Goal: Task Accomplishment & Management: Complete application form

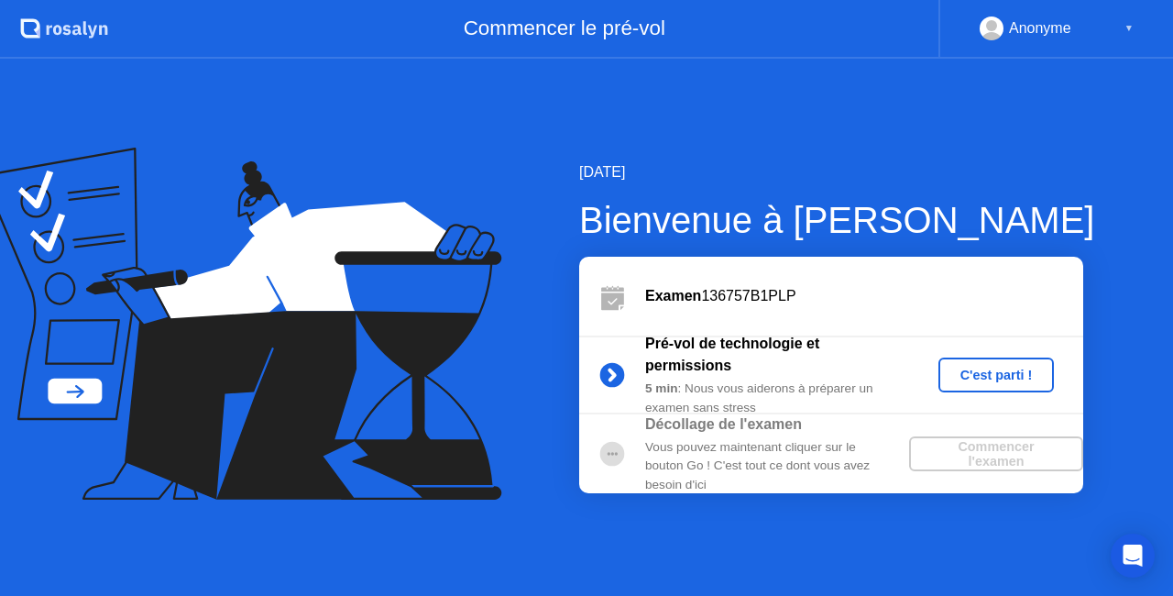
click at [995, 454] on div "Commencer l'examen" at bounding box center [995, 453] width 159 height 29
click at [997, 377] on div "C'est parti !" at bounding box center [997, 374] width 102 height 15
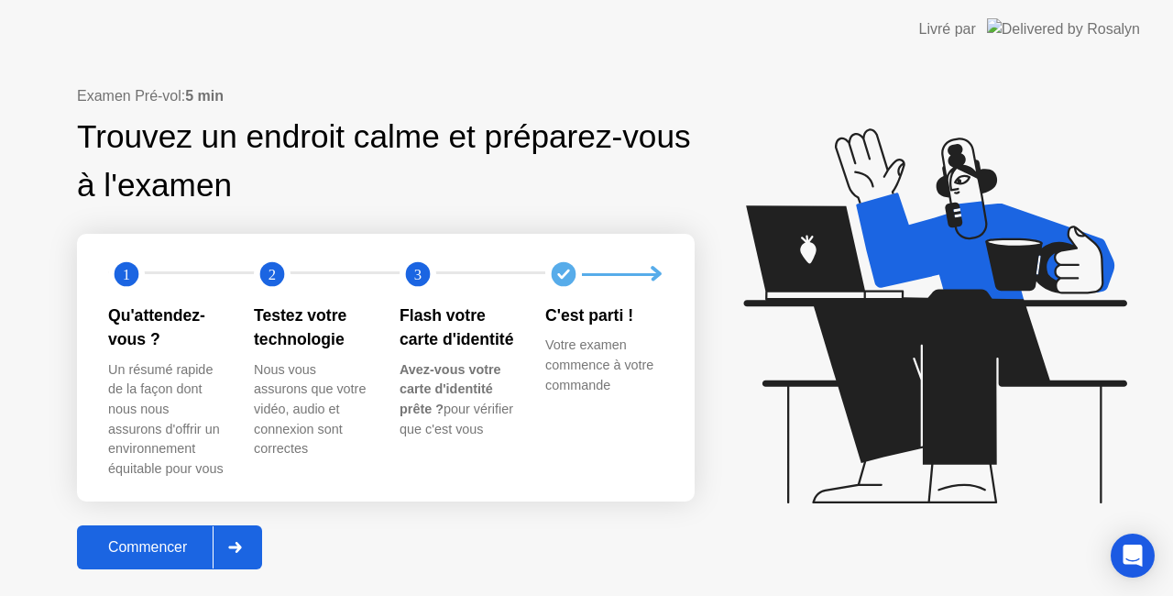
click at [130, 558] on button "Commencer" at bounding box center [169, 547] width 185 height 44
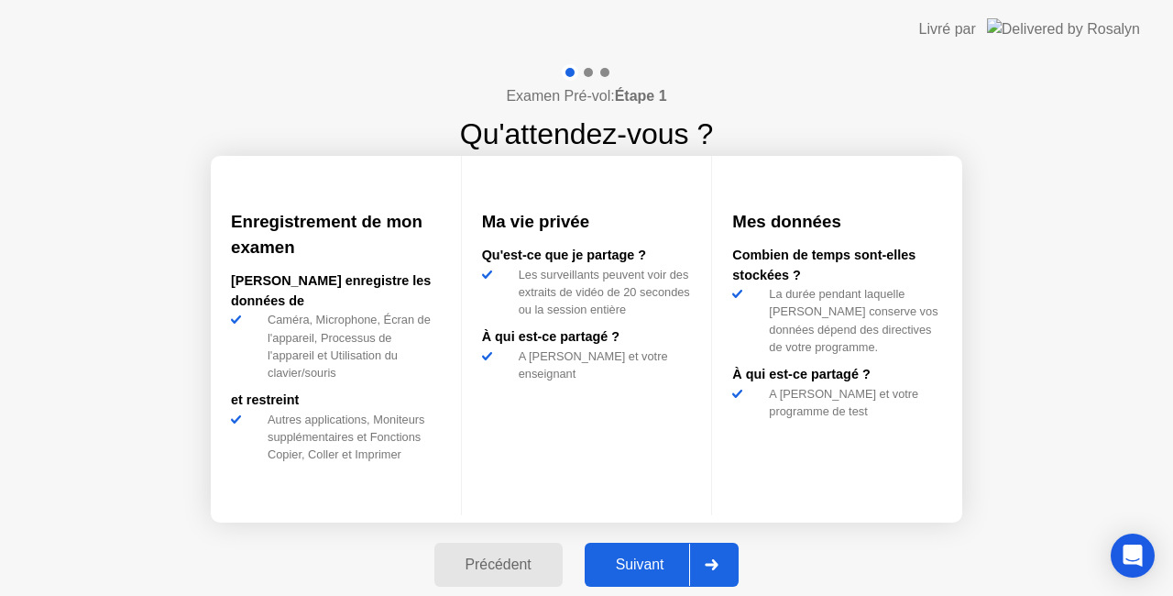
click at [602, 579] on button "Suivant" at bounding box center [662, 564] width 155 height 44
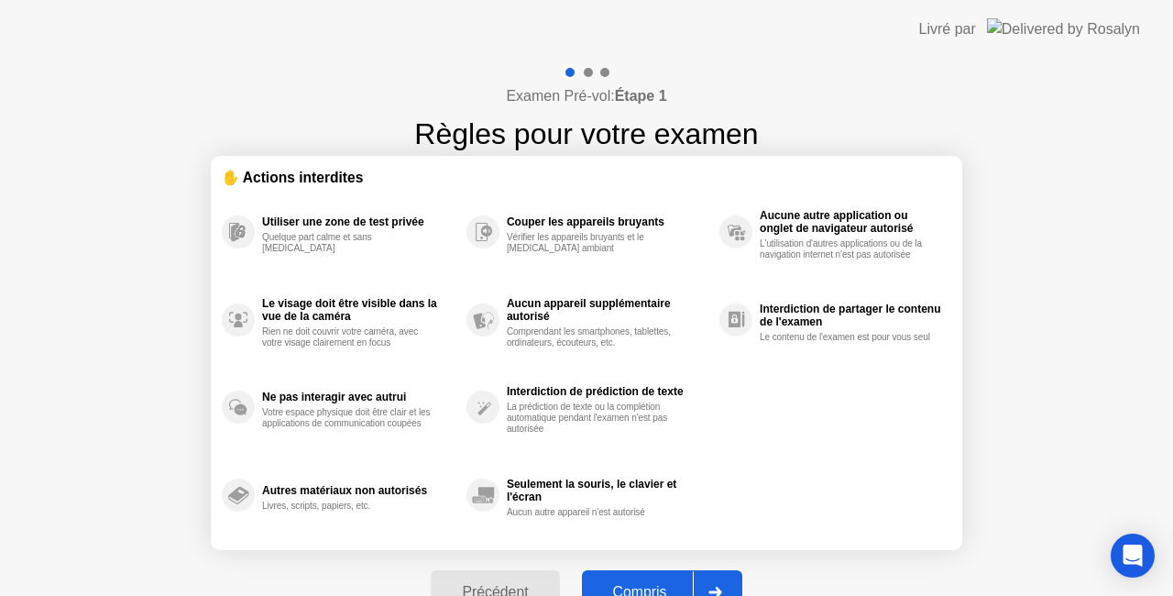
click at [602, 579] on button "Compris" at bounding box center [662, 592] width 160 height 44
select select "**********"
select select "*******"
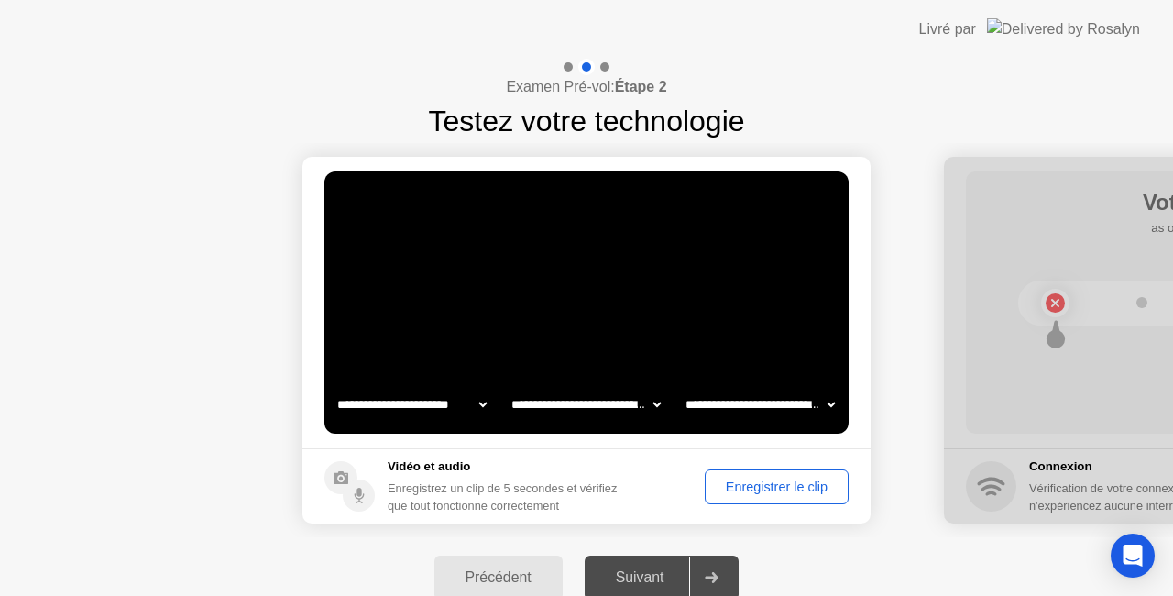
click at [759, 489] on div "Enregistrer le clip" at bounding box center [776, 486] width 131 height 15
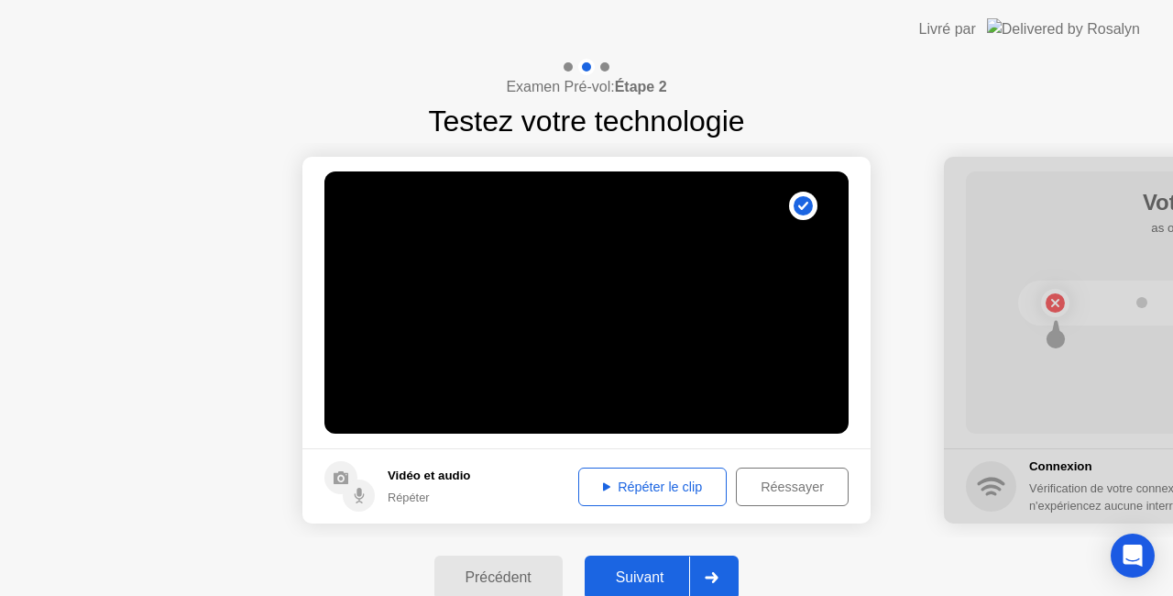
click at [656, 489] on div "Répéter le clip" at bounding box center [653, 486] width 136 height 15
click at [636, 574] on div "Suivant" at bounding box center [640, 577] width 100 height 16
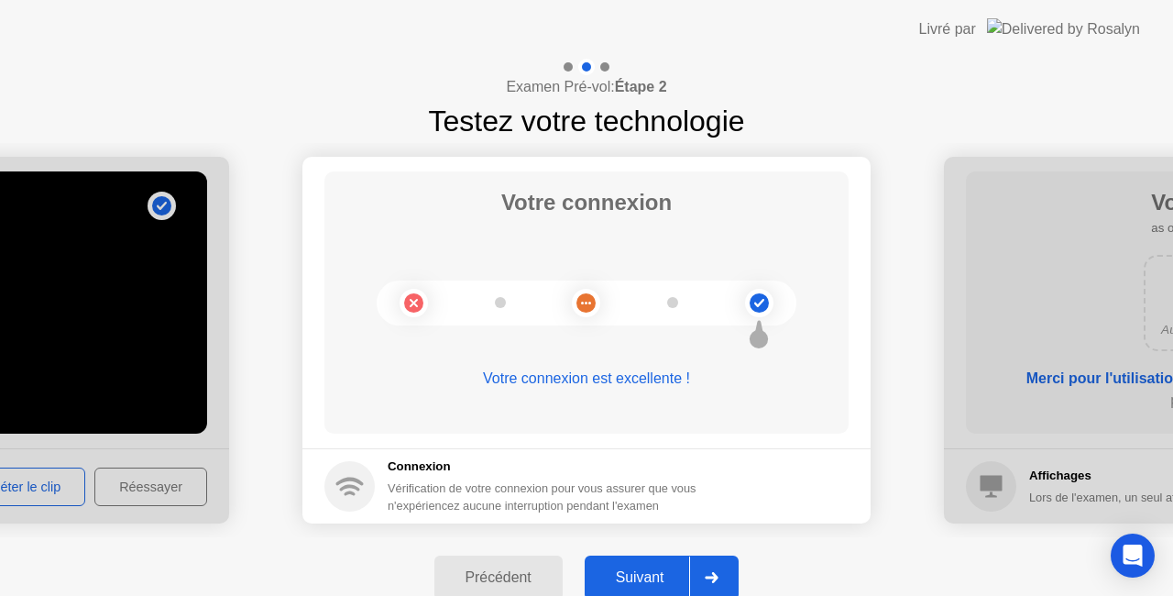
click at [636, 574] on div "Suivant" at bounding box center [640, 577] width 100 height 16
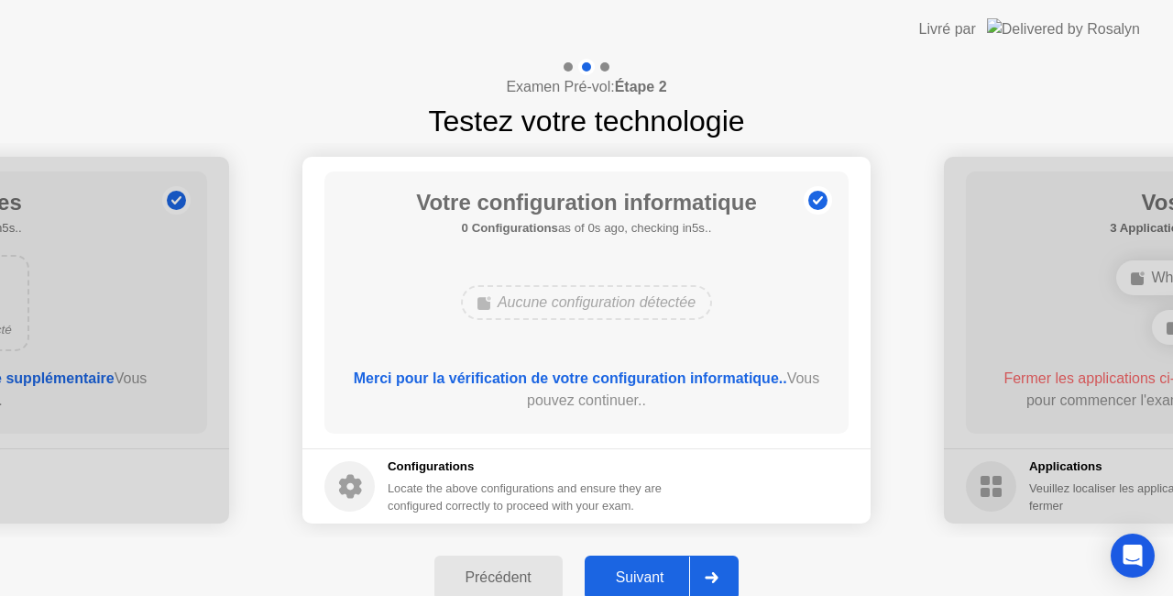
click at [635, 574] on div "Suivant" at bounding box center [640, 577] width 100 height 16
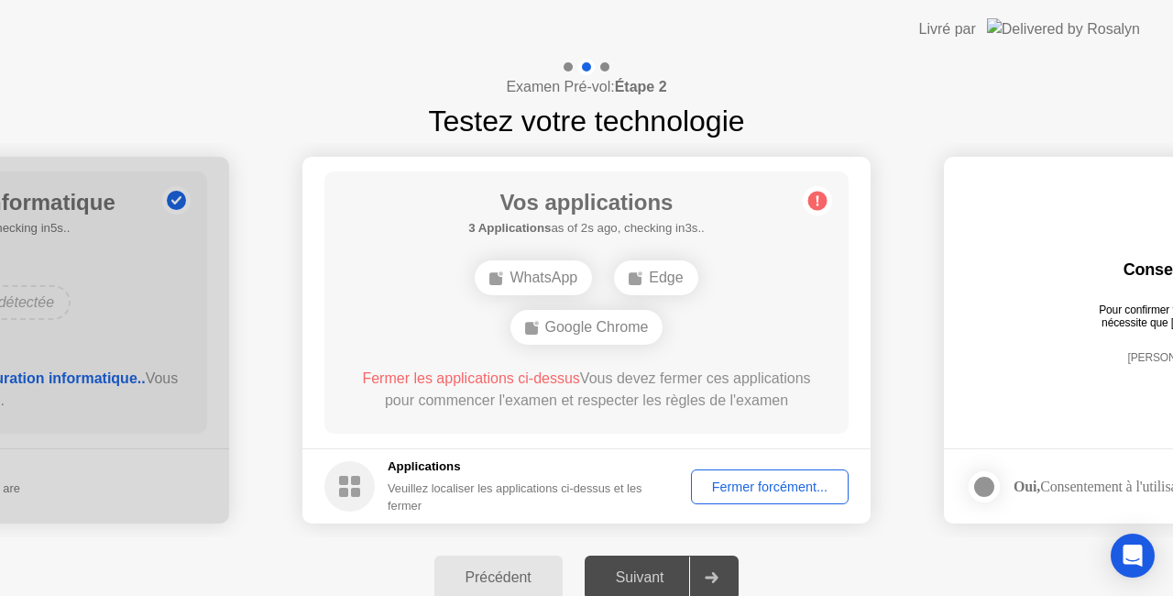
click at [764, 487] on div "Fermer forcément..." at bounding box center [769, 486] width 145 height 15
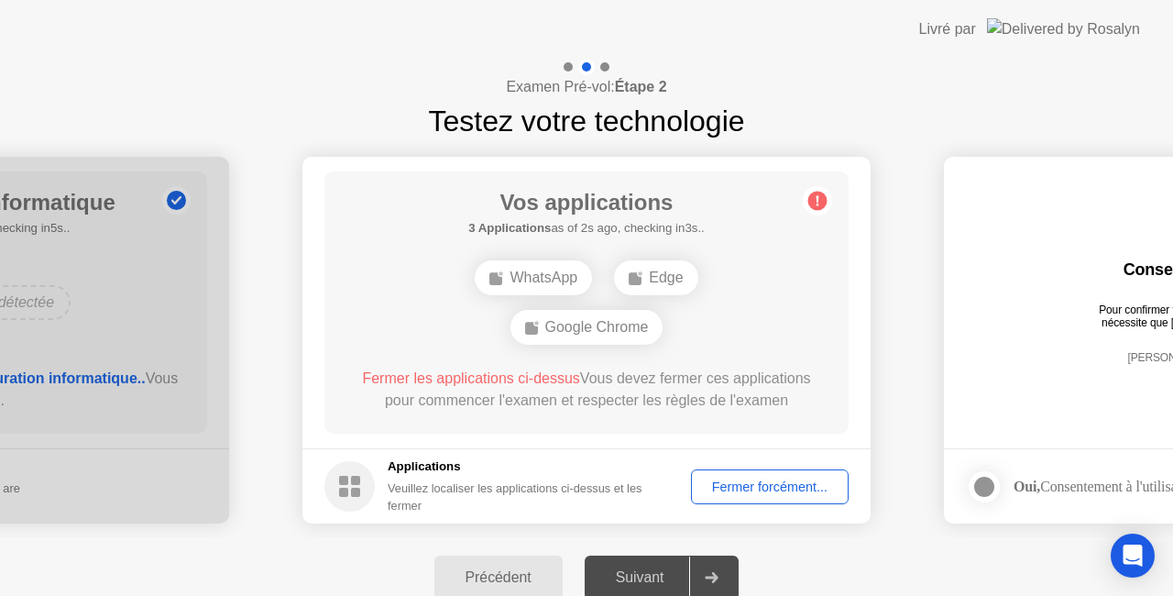
click at [572, 363] on div "Vos applications 3 Applications as of 2s ago, checking in3s.. WhatsApp Edge Goo…" at bounding box center [586, 302] width 524 height 262
click at [761, 487] on div "Fermer forcément..." at bounding box center [769, 486] width 145 height 15
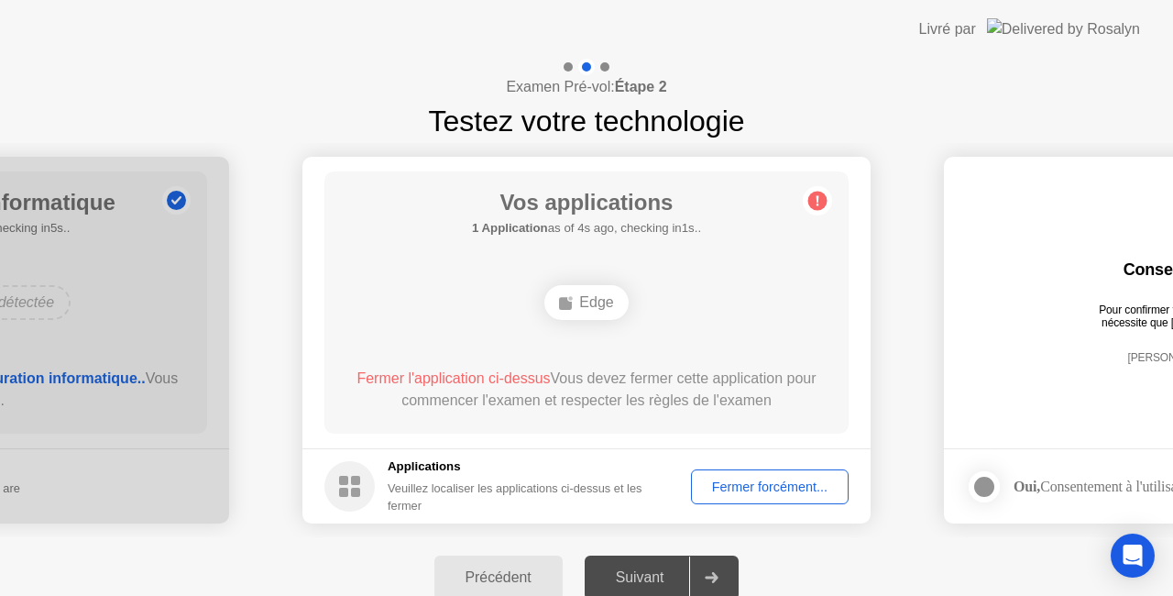
click at [782, 482] on div "Fermer forcément..." at bounding box center [769, 486] width 145 height 15
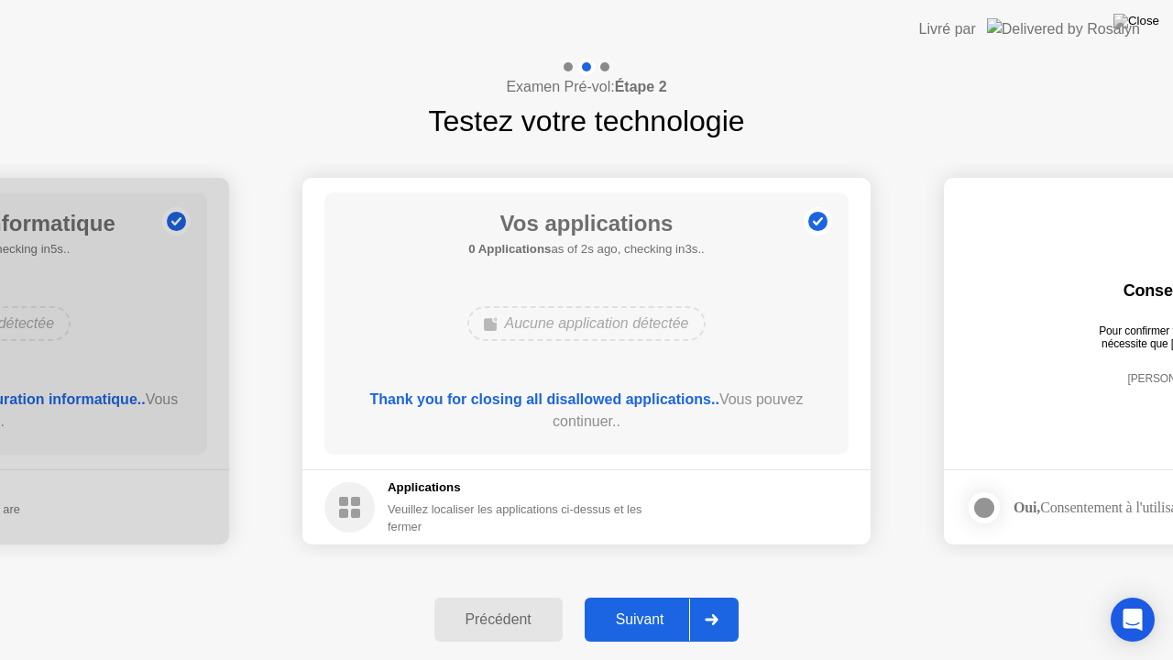
click at [657, 595] on div "Suivant" at bounding box center [640, 619] width 100 height 16
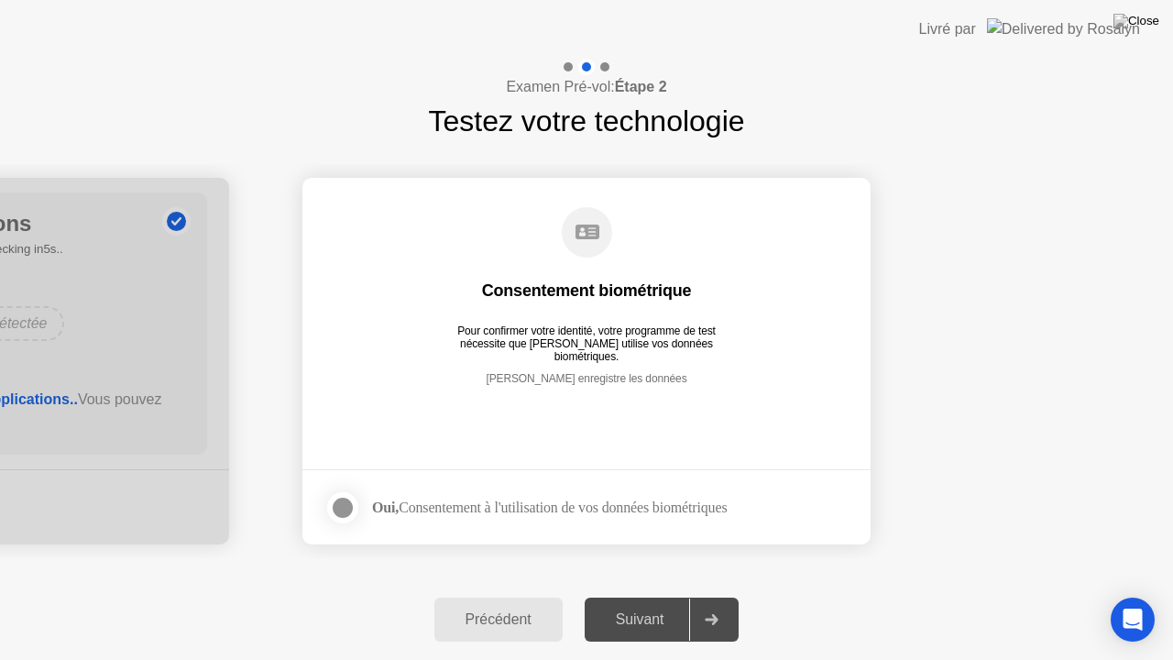
click at [348, 506] on div at bounding box center [343, 508] width 22 height 22
click at [629, 595] on div "Suivant" at bounding box center [640, 619] width 100 height 16
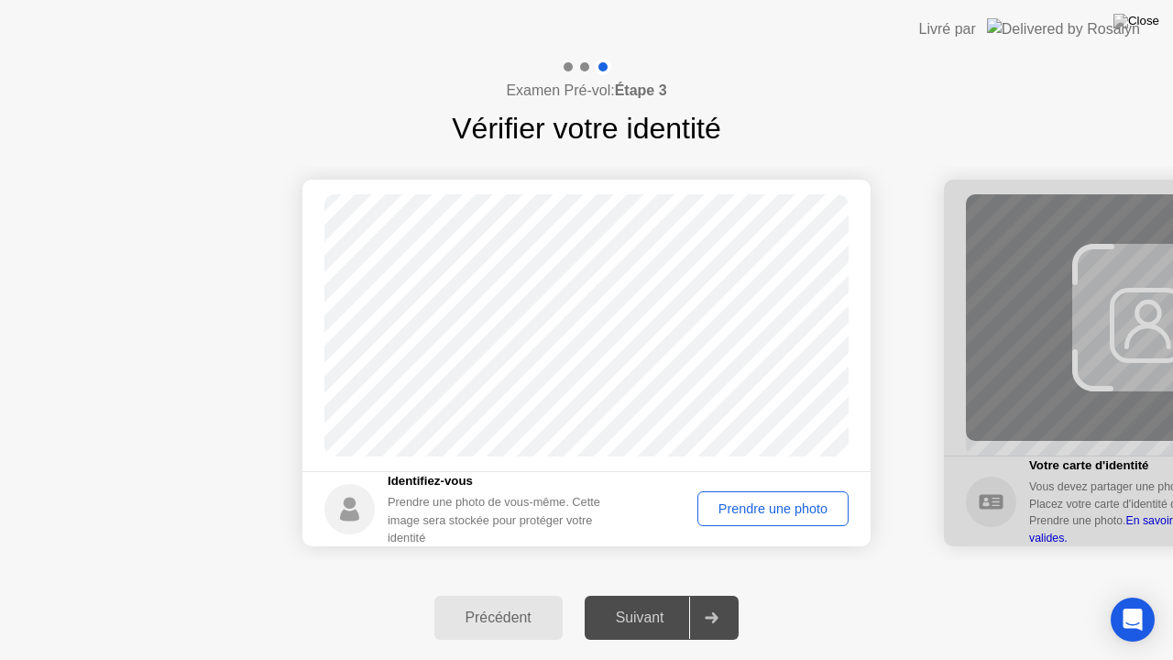
click at [770, 501] on div "Prendre une photo" at bounding box center [773, 508] width 138 height 15
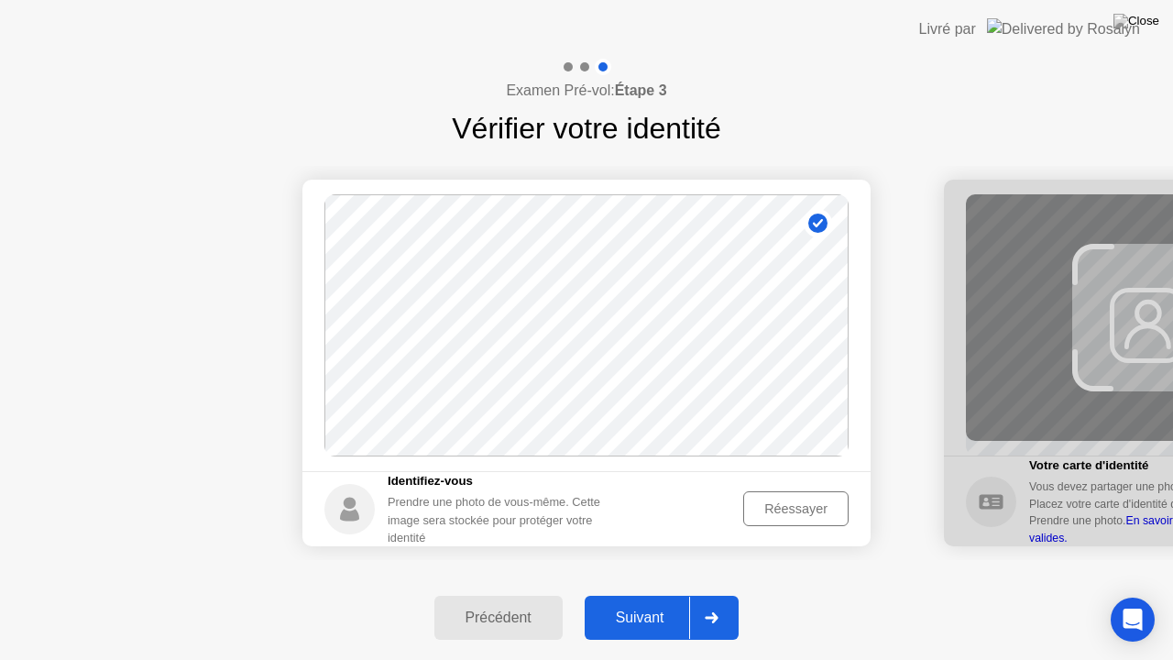
click at [640, 595] on div "Suivant" at bounding box center [640, 617] width 100 height 16
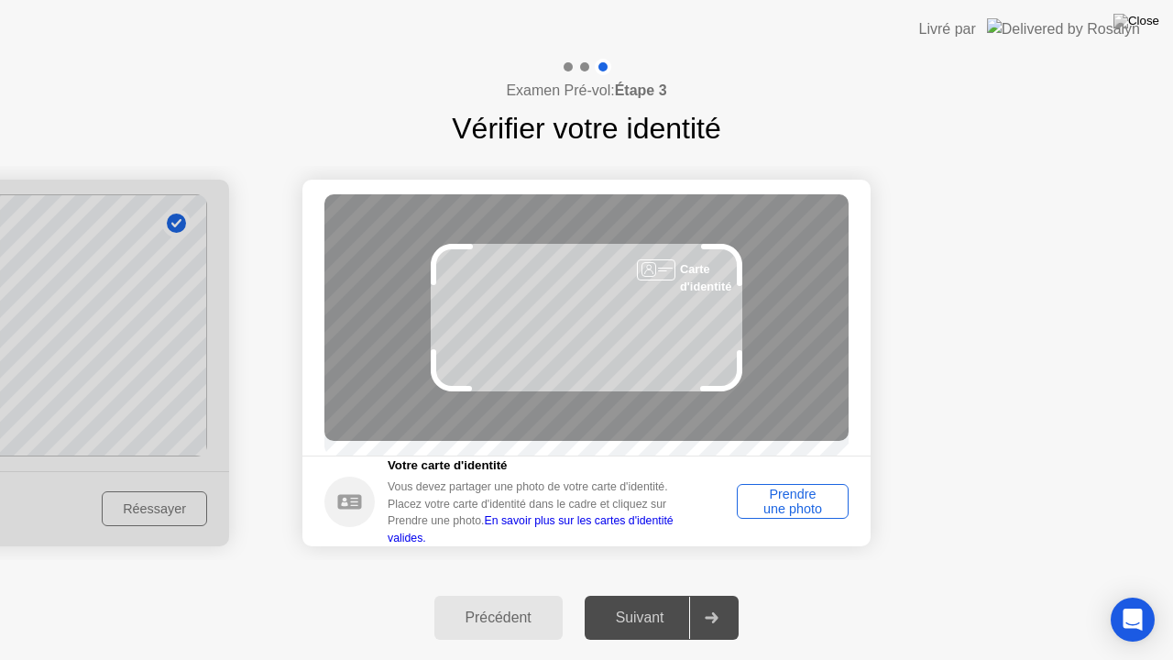
click at [784, 503] on div "Prendre une photo" at bounding box center [792, 501] width 99 height 29
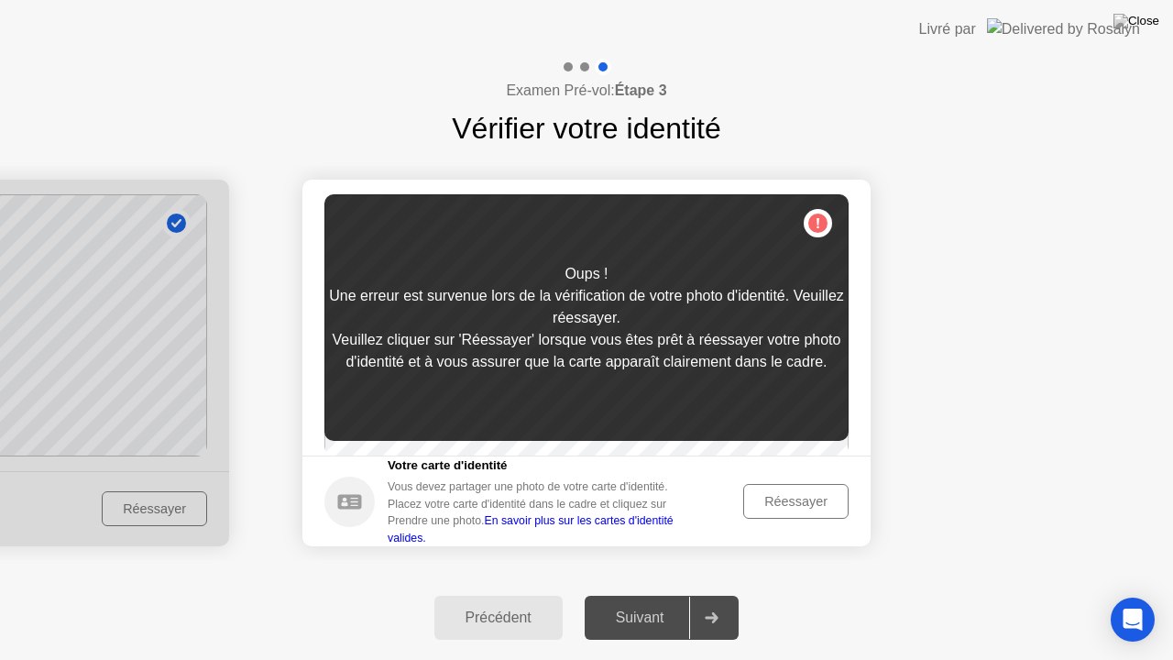
click at [787, 508] on div "Réessayer" at bounding box center [795, 501] width 93 height 15
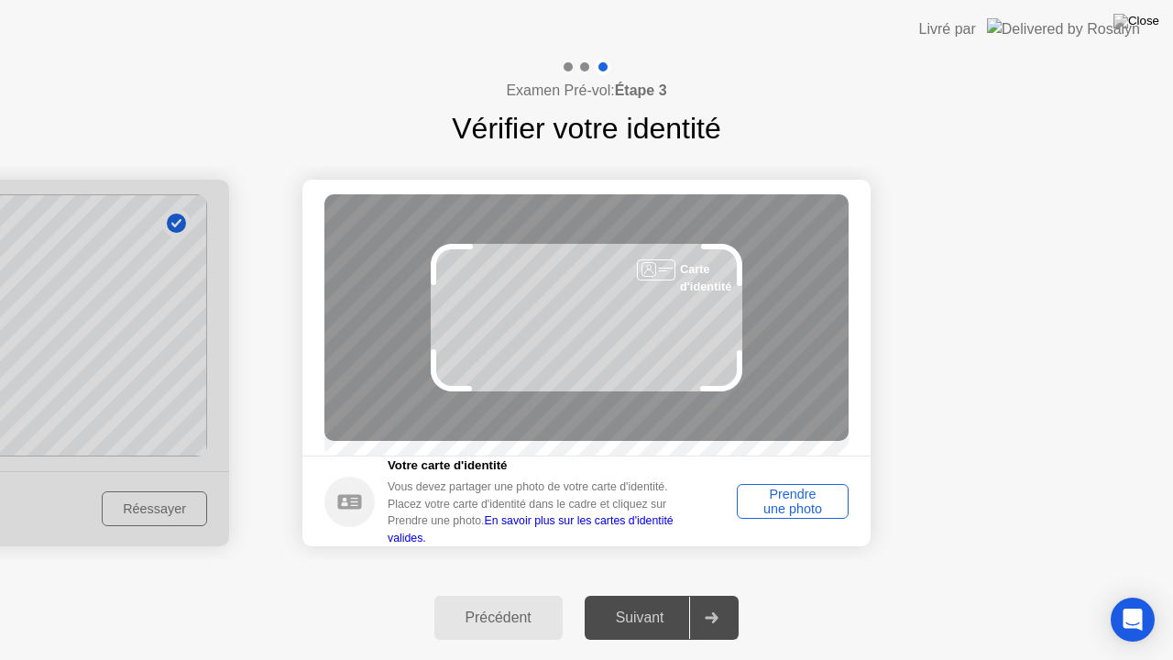
click at [806, 511] on div "Prendre une photo" at bounding box center [792, 501] width 99 height 29
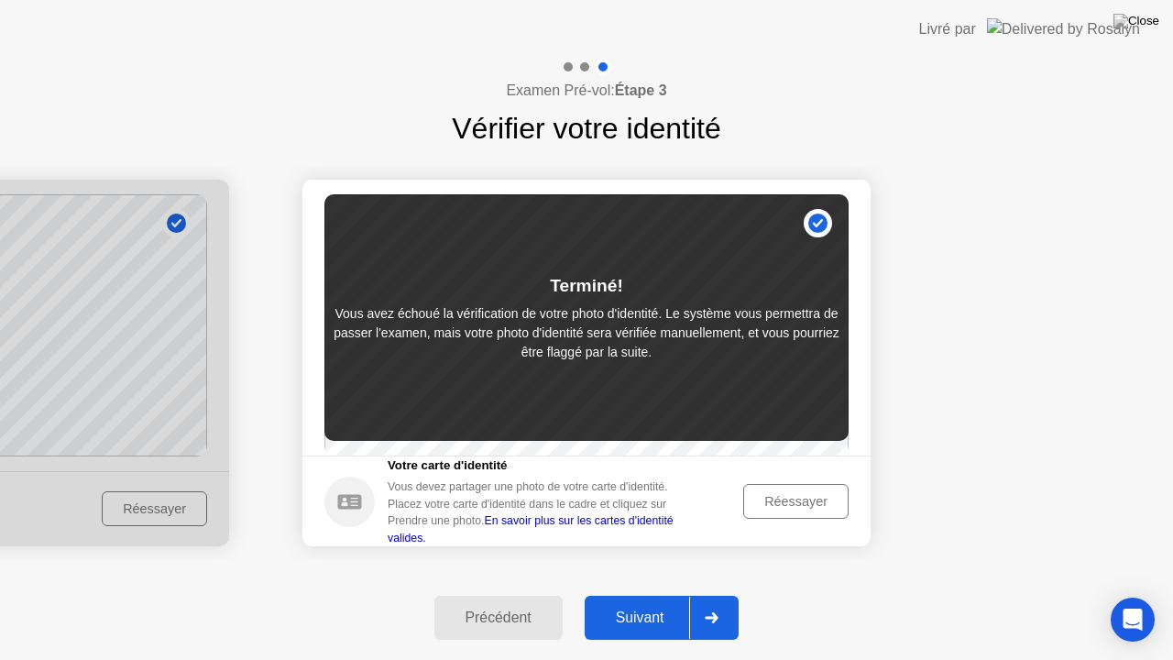
click at [629, 595] on div "Suivant" at bounding box center [640, 617] width 100 height 16
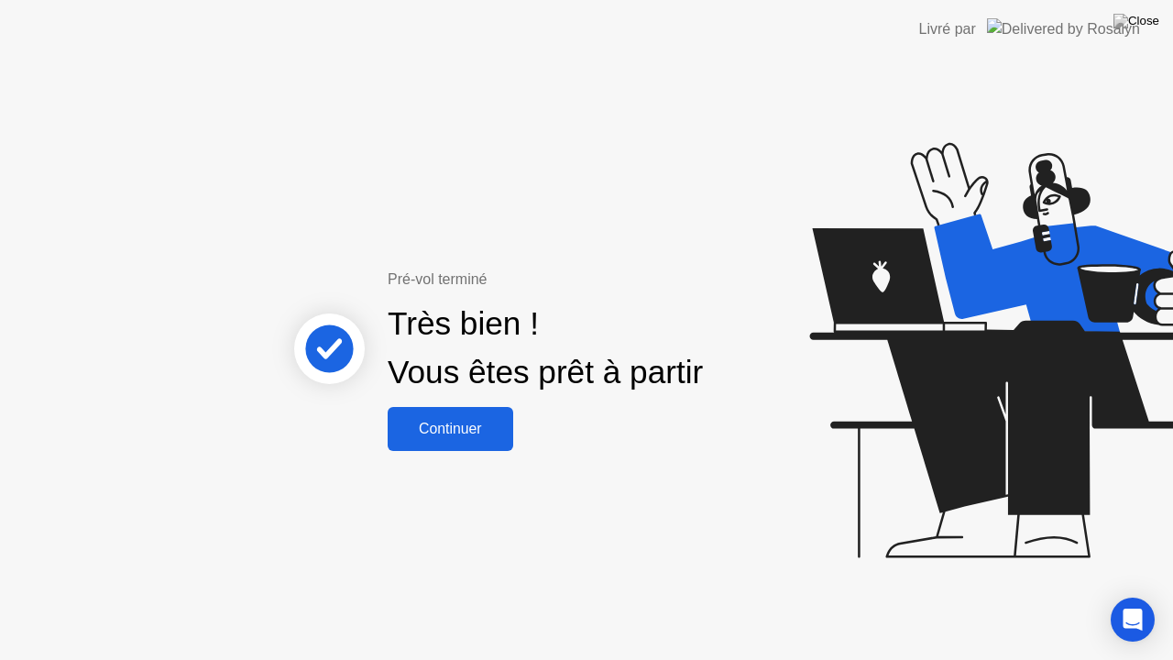
click at [461, 434] on div "Continuer" at bounding box center [450, 429] width 115 height 16
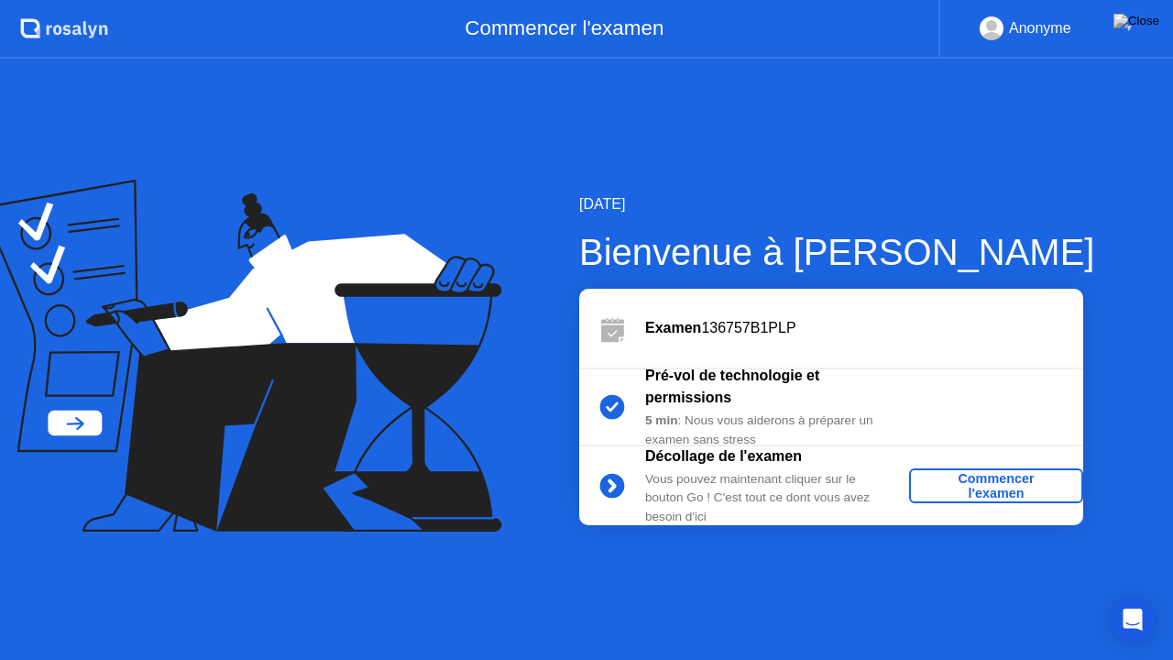
click at [1017, 484] on div "Commencer l'examen" at bounding box center [995, 485] width 159 height 29
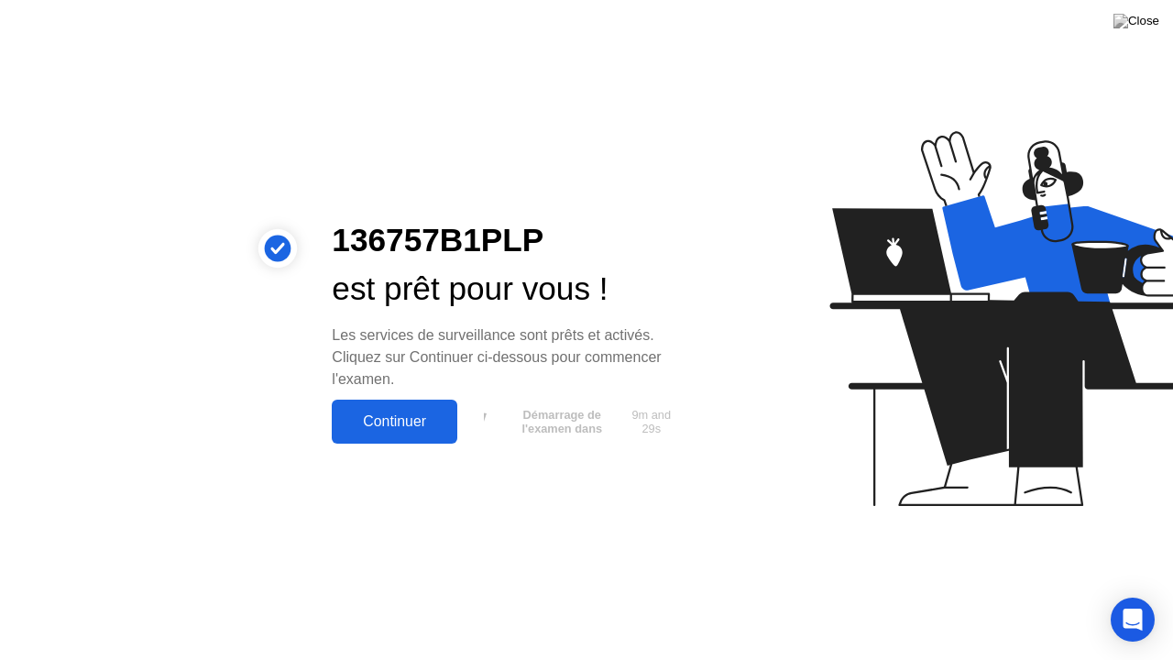
click at [433, 417] on div "Continuer" at bounding box center [394, 421] width 115 height 16
